Goal: Communication & Community: Answer question/provide support

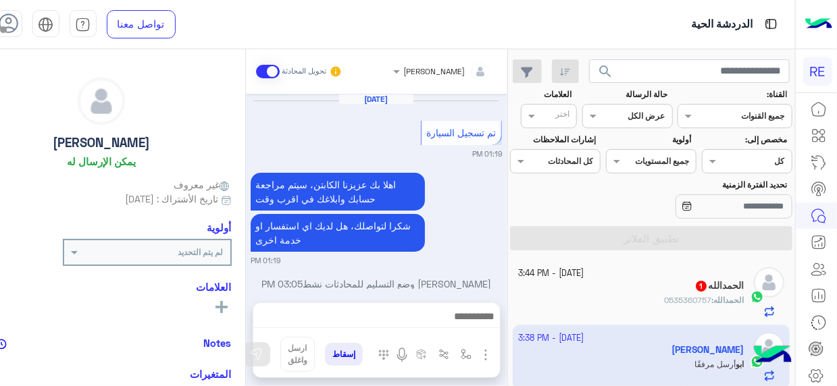
scroll to position [344, 0]
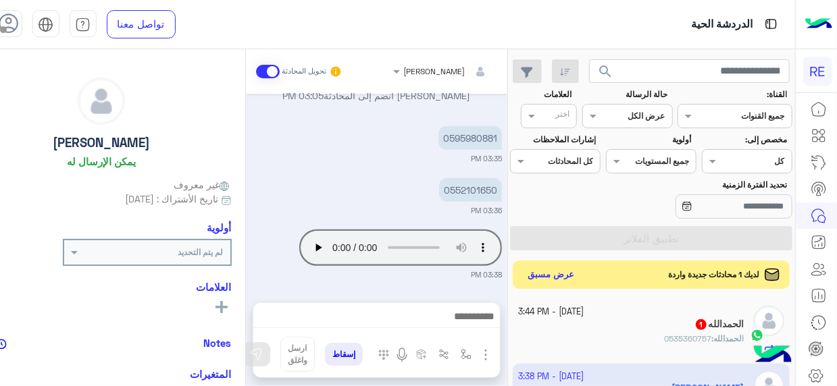
click at [544, 272] on button "عرض مسبق" at bounding box center [551, 275] width 57 height 18
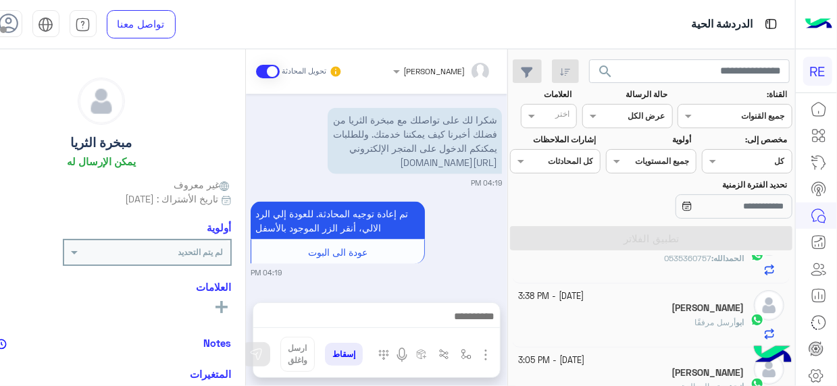
scroll to position [238, 0]
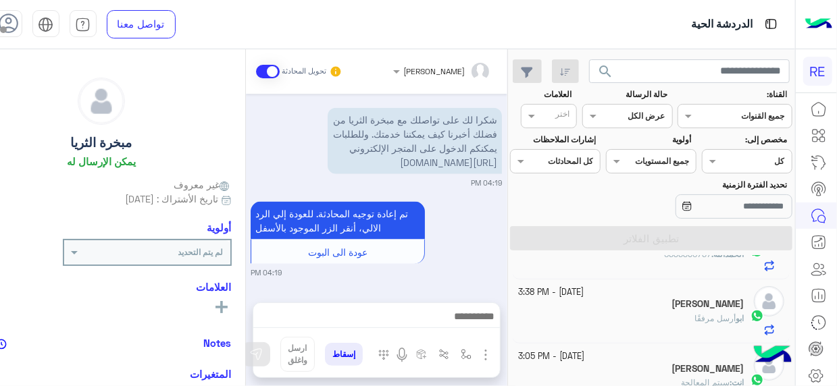
click at [517, 290] on div "[DATE] - 3:38 PM [PERSON_NAME] مرفقًا" at bounding box center [651, 312] width 277 height 64
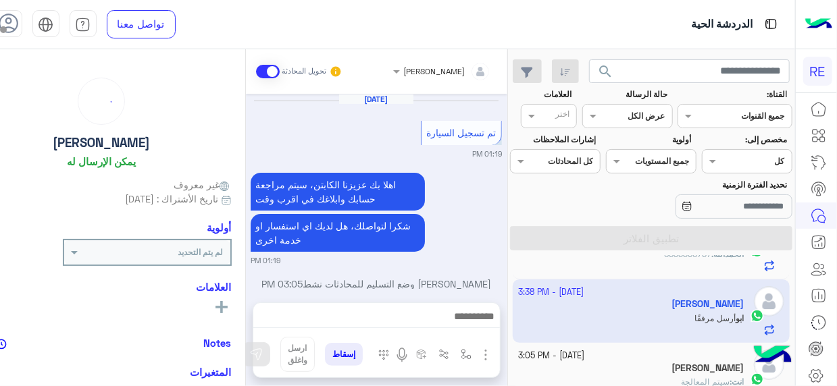
scroll to position [344, 0]
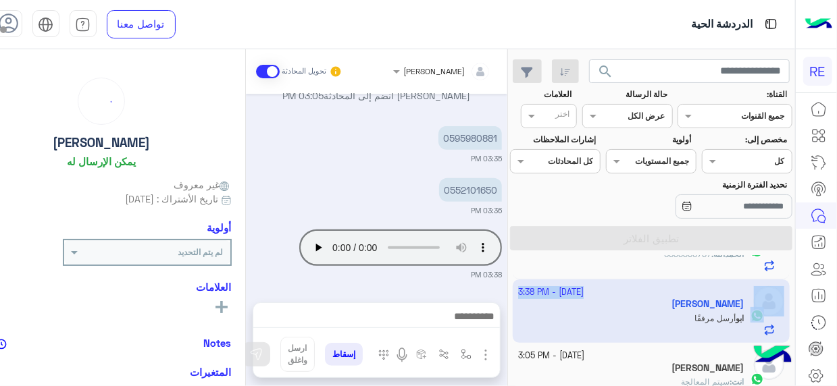
drag, startPoint x: 517, startPoint y: 290, endPoint x: 547, endPoint y: 278, distance: 32.1
click at [547, 278] on div "search القناة: القناه جميع القنوات حالة الرسالة القناه عرض الكل العلامات اختر م…" at bounding box center [651, 220] width 287 height 342
click at [580, 265] on div "ال[PERSON_NAME] : 0535360757" at bounding box center [631, 261] width 226 height 24
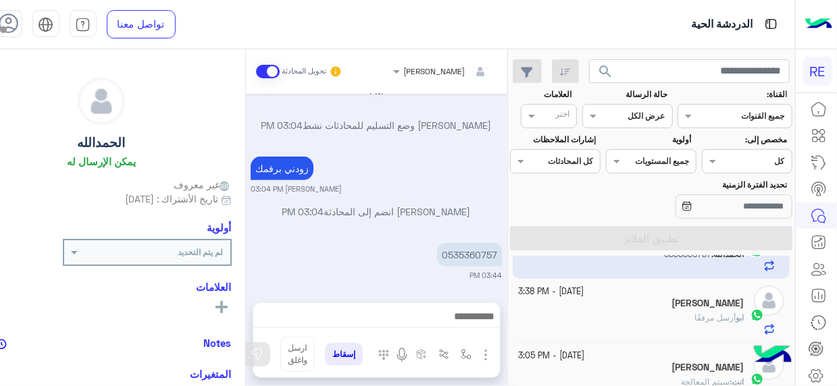
scroll to position [193, 0]
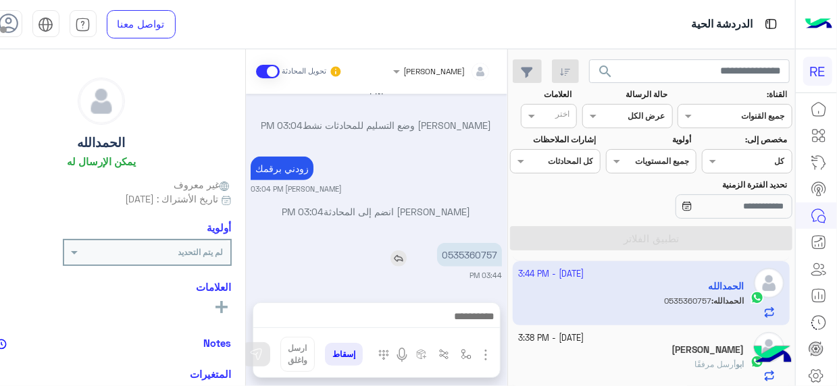
click at [482, 261] on p "0535360757" at bounding box center [469, 255] width 65 height 24
copy p "0535360757"
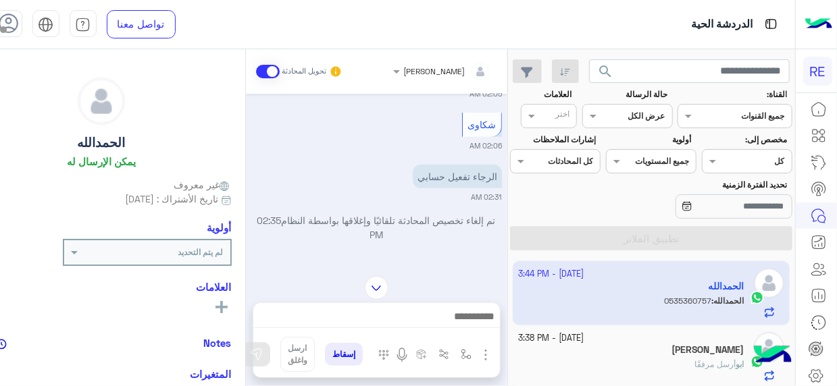
scroll to position [860, 0]
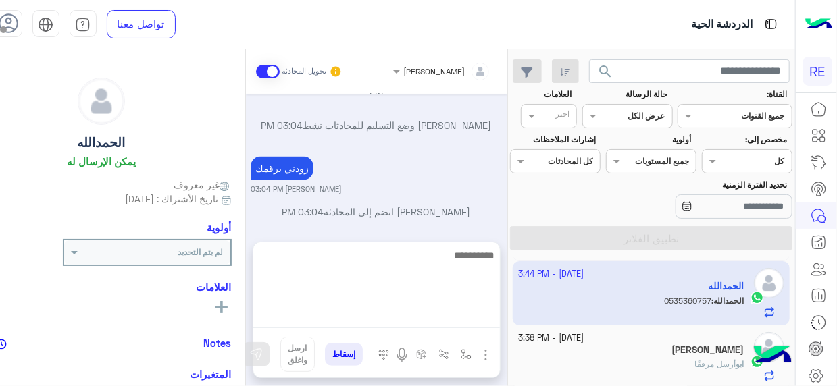
click at [482, 315] on textarea at bounding box center [376, 287] width 247 height 81
type textarea "*"
type textarea "**********"
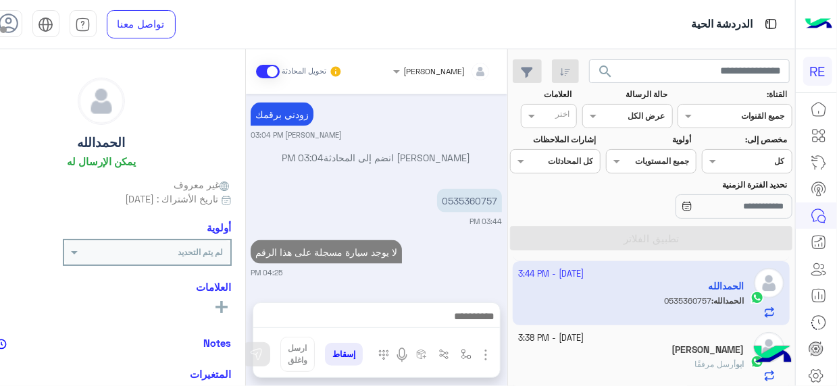
scroll to position [942, 0]
click at [584, 335] on small "[DATE] - 3:38 PM" at bounding box center [551, 338] width 66 height 13
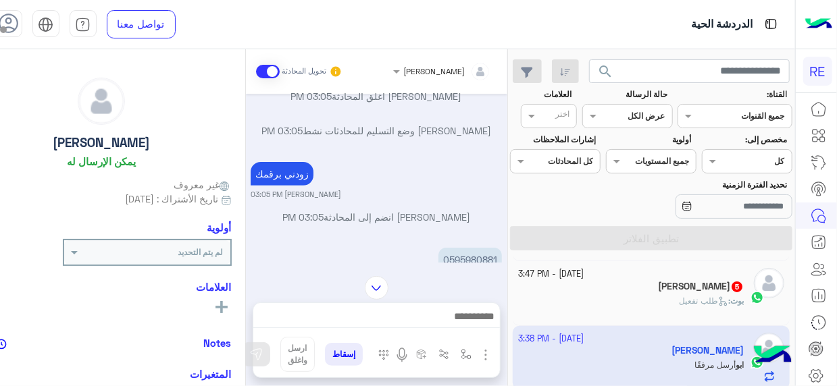
scroll to position [224, 0]
click at [397, 226] on div "[PERSON_NAME] انضم إلى المحادثة 03:05 PM" at bounding box center [376, 221] width 251 height 24
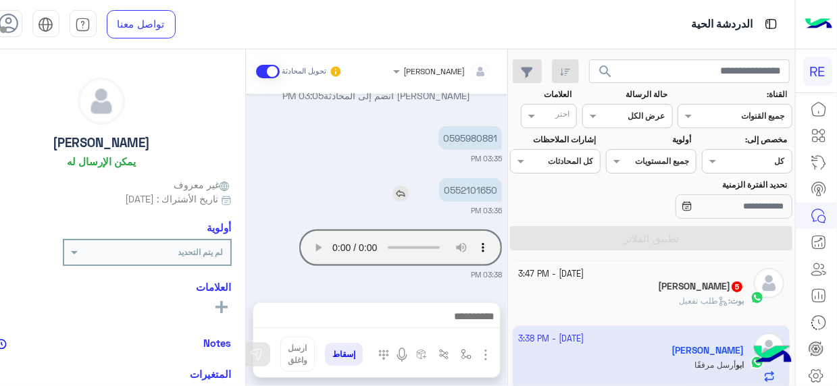
click at [477, 188] on p "0552101650" at bounding box center [470, 190] width 63 height 24
copy p "0552101650"
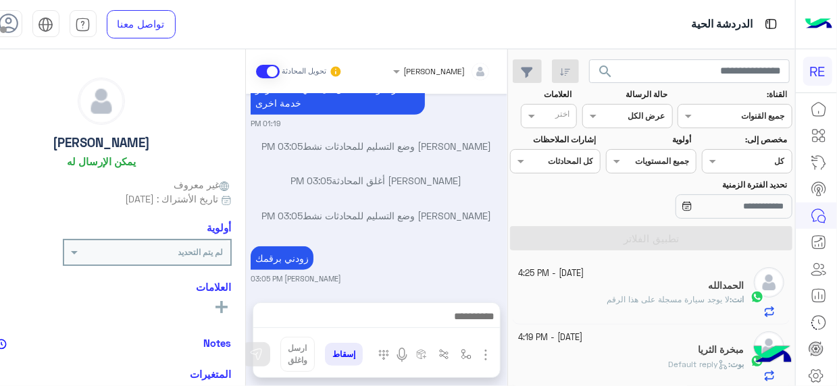
scroll to position [2886, 0]
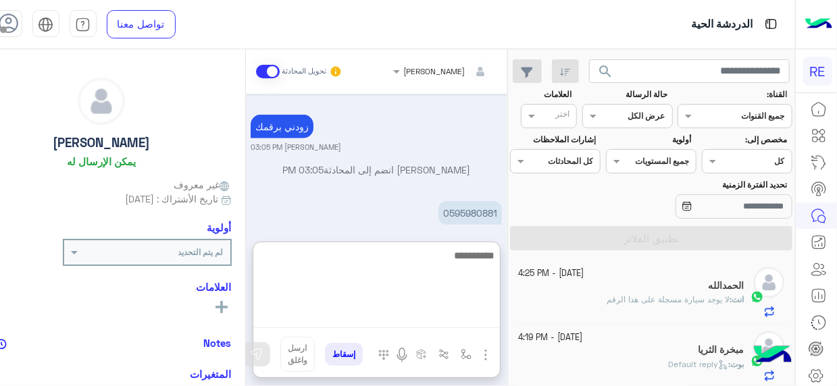
click at [445, 320] on textarea at bounding box center [376, 287] width 247 height 81
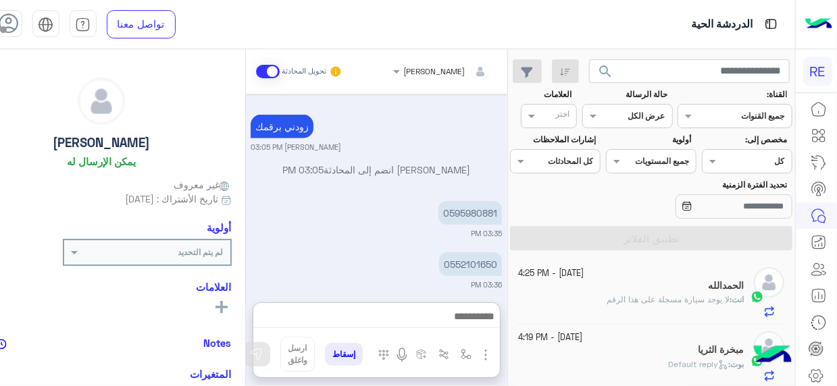
click at [414, 280] on small "03:36 PM" at bounding box center [376, 285] width 251 height 11
drag, startPoint x: 448, startPoint y: 184, endPoint x: 497, endPoint y: 188, distance: 49.4
click at [497, 253] on p "0552101650" at bounding box center [470, 265] width 63 height 24
copy p "552101650"
drag, startPoint x: 451, startPoint y: 138, endPoint x: 499, endPoint y: 141, distance: 47.4
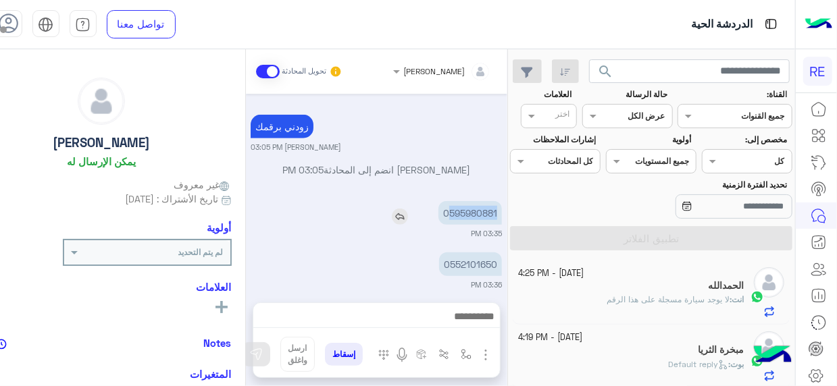
click at [499, 201] on p "0595980881" at bounding box center [469, 213] width 63 height 24
copy p "595980881"
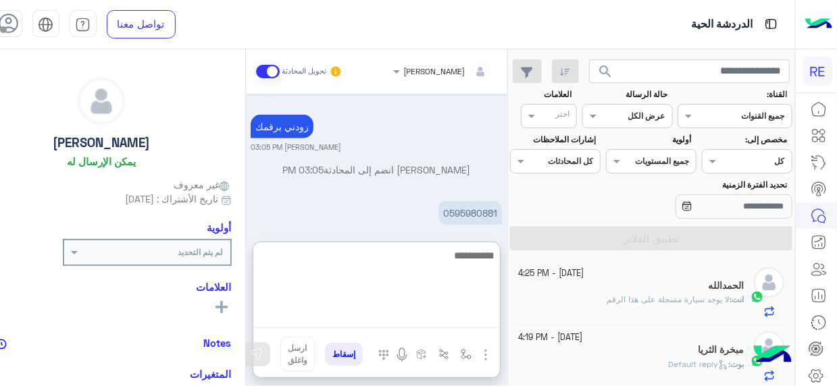
click at [476, 315] on textarea at bounding box center [376, 287] width 247 height 81
type textarea "**********"
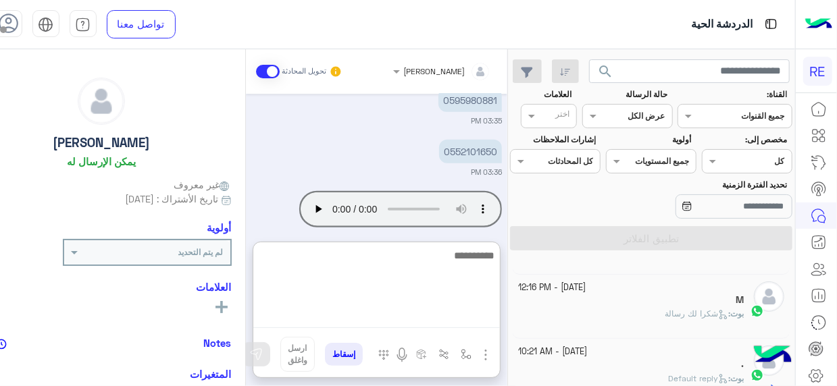
scroll to position [0, 0]
